Goal: Use online tool/utility: Utilize a website feature to perform a specific function

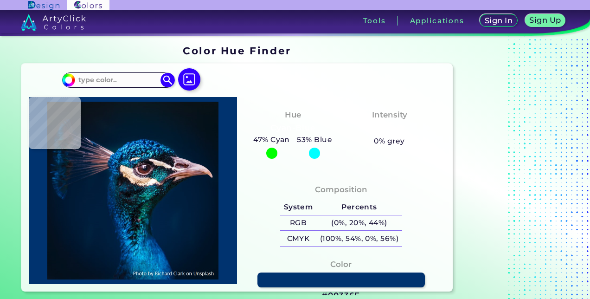
type input "#000000"
type input "#05121c"
type input "#05121C"
type input "#071522"
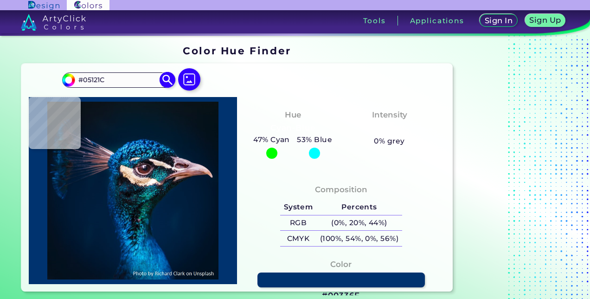
type input "#071522"
type input "#09171f"
type input "#09171F"
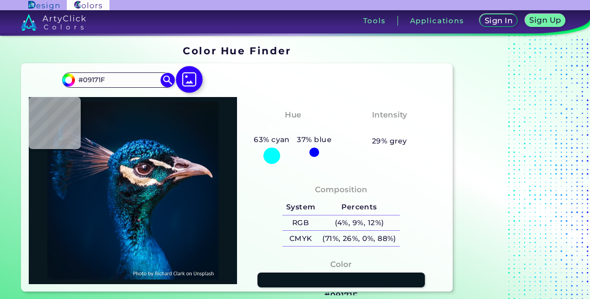
click at [184, 76] on img at bounding box center [189, 79] width 27 height 27
click at [0, 0] on input "file" at bounding box center [0, 0] width 0 height 0
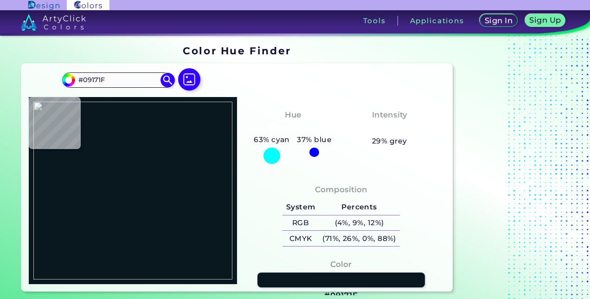
type input "#ffffff"
type input "#FFFFFF"
type input "#bce1af"
type input "#BCE1AF"
type input "#6ebe51"
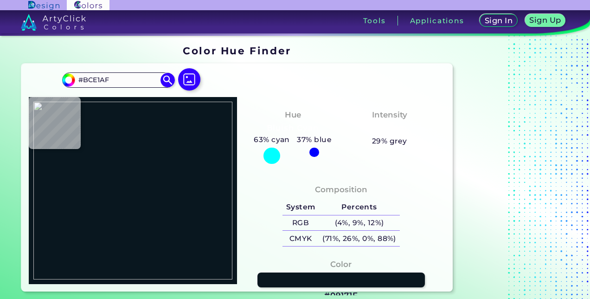
type input "#6EBE51"
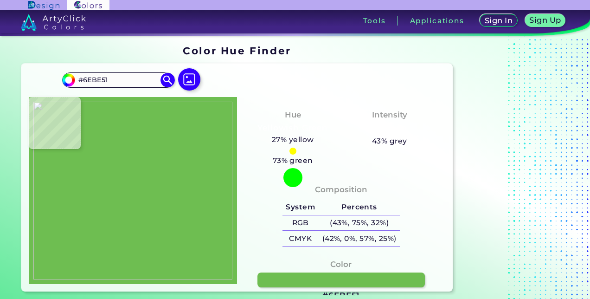
type input "#4db02a"
type input "#4DB02A"
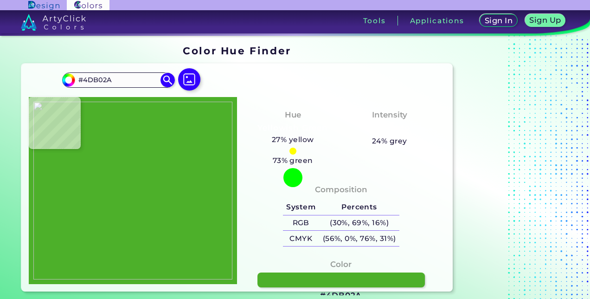
click at [196, 189] on img at bounding box center [132, 191] width 199 height 178
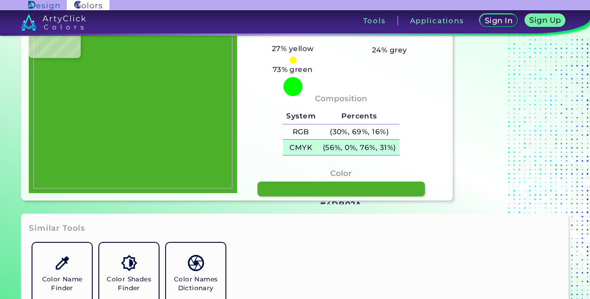
scroll to position [93, 0]
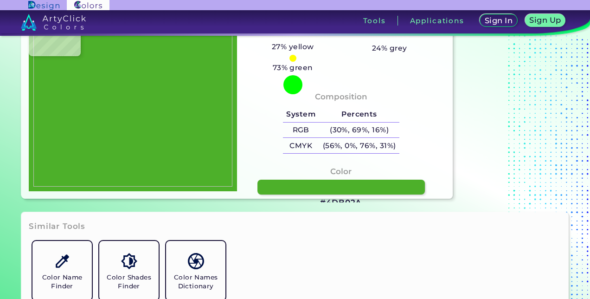
click at [351, 199] on h3 "#4DB02A" at bounding box center [341, 202] width 42 height 11
copy h3 "#"
click at [333, 198] on h3 "#4DB02A" at bounding box center [341, 202] width 42 height 11
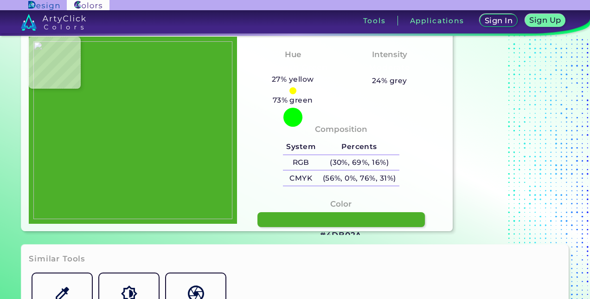
scroll to position [46, 0]
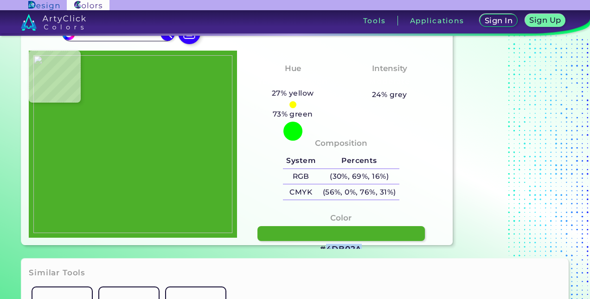
drag, startPoint x: 327, startPoint y: 246, endPoint x: 366, endPoint y: 246, distance: 38.9
click at [366, 246] on div "Color #4DB02A" at bounding box center [340, 233] width 193 height 52
copy h3 "4DB02A"
